Goal: Use online tool/utility

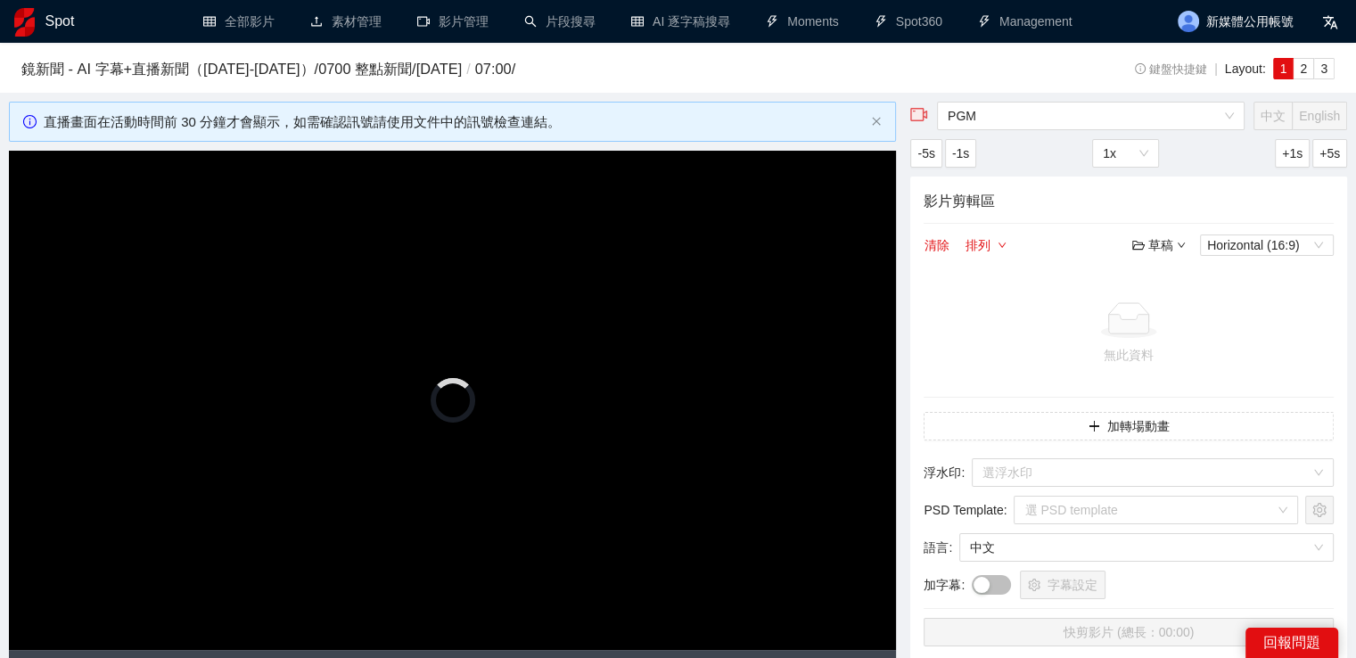
click at [55, 29] on h1 "Spot" at bounding box center [59, 21] width 29 height 43
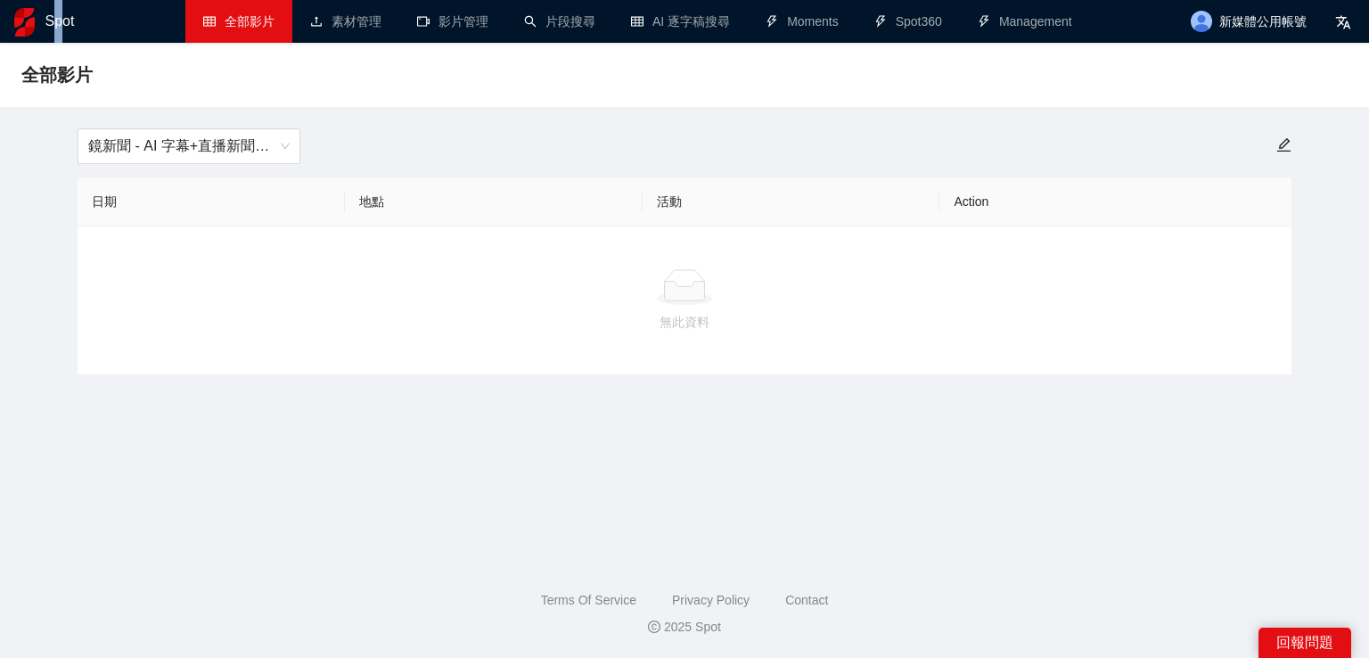
click at [54, 31] on h1 "Spot" at bounding box center [59, 21] width 29 height 43
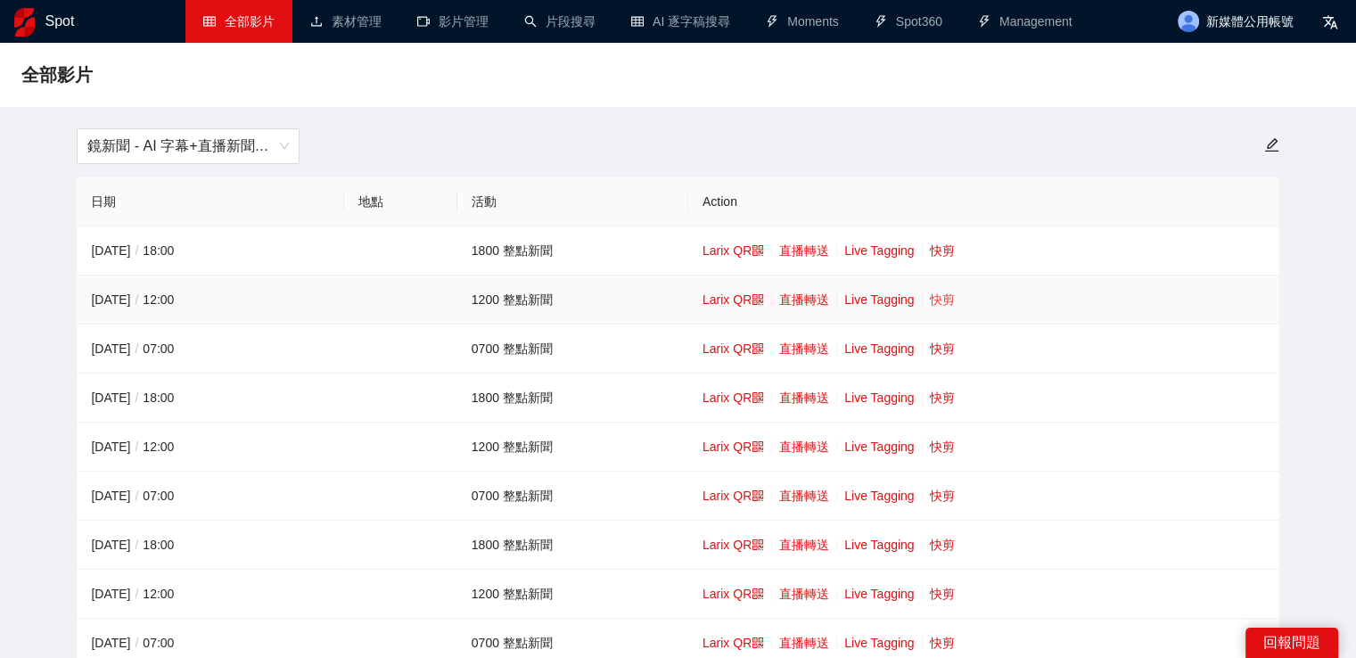
click at [942, 297] on link "快剪" at bounding box center [942, 299] width 25 height 14
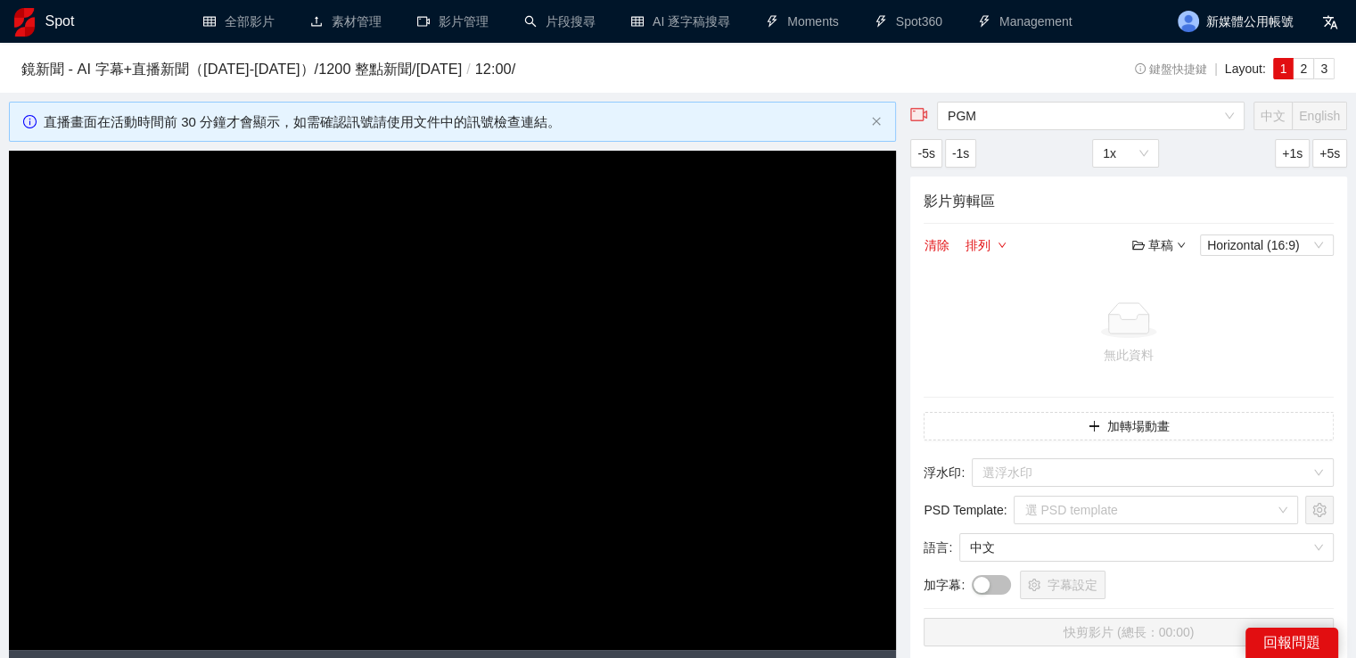
click at [625, 305] on video "Video Player" at bounding box center [452, 400] width 887 height 499
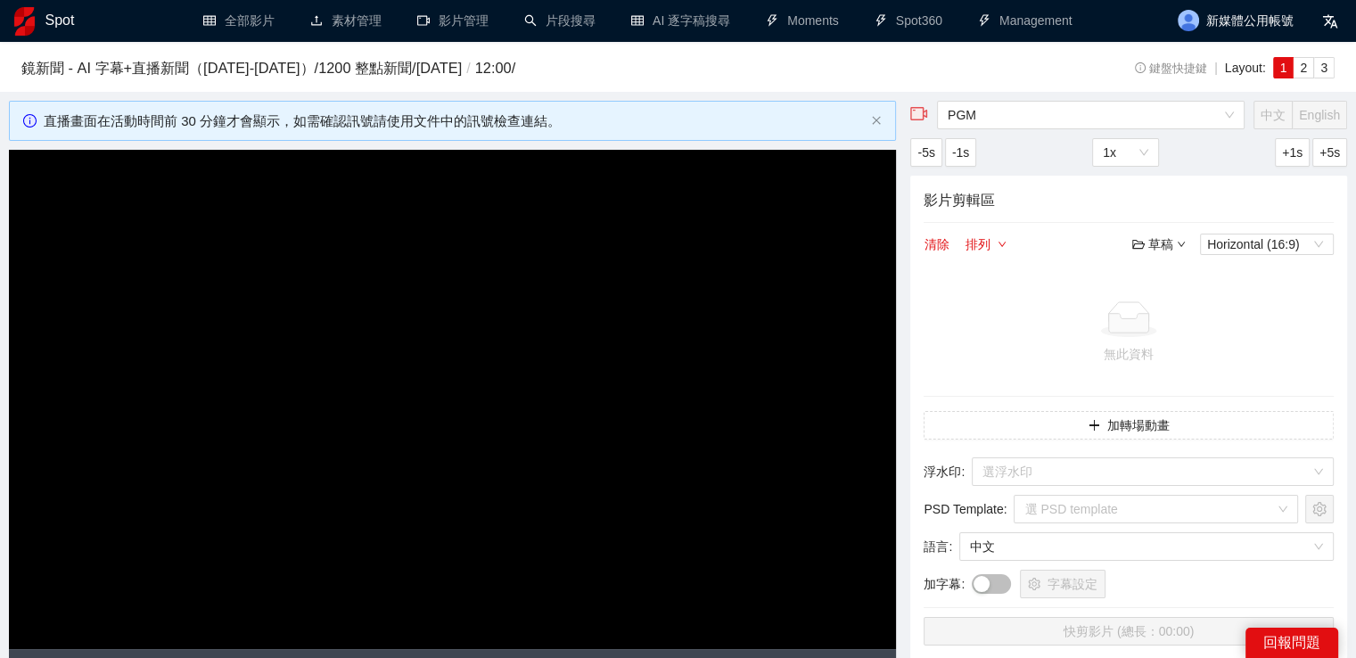
scroll to position [357, 0]
